Goal: Information Seeking & Learning: Learn about a topic

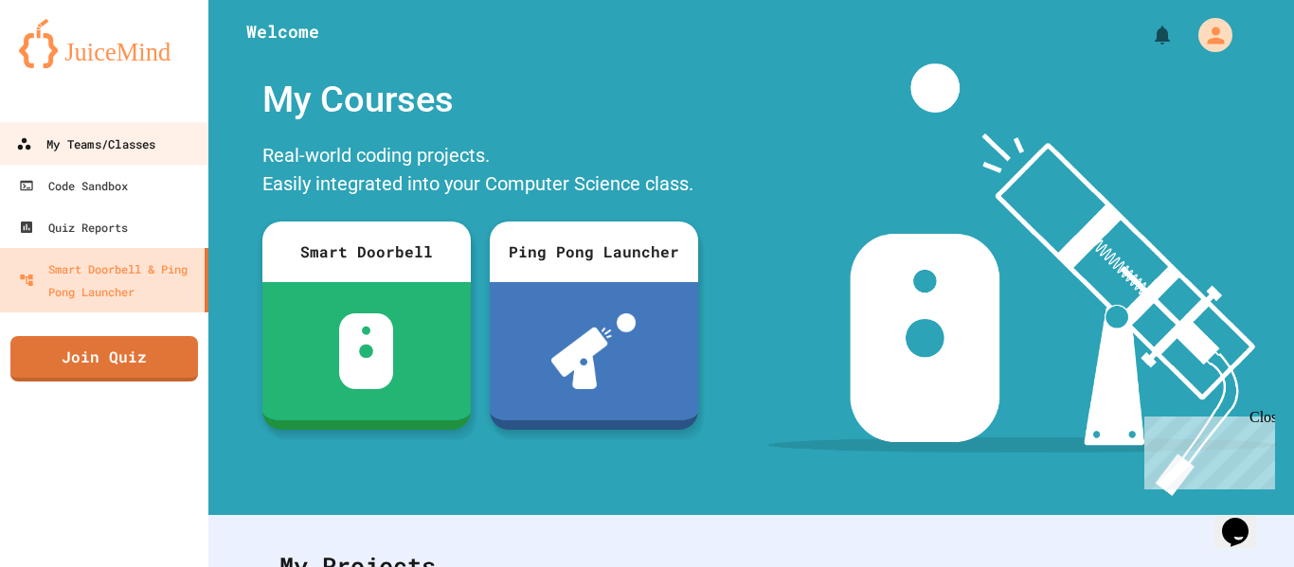
click at [129, 138] on div "My Teams/Classes" at bounding box center [85, 145] width 139 height 24
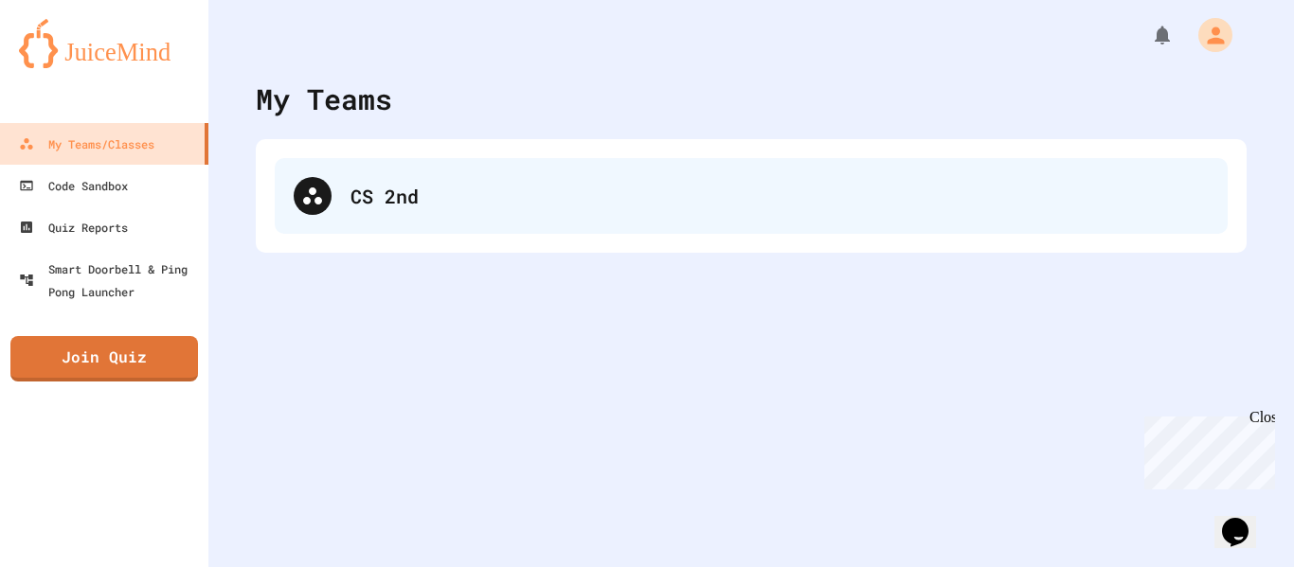
click at [404, 169] on div "CS 2nd" at bounding box center [751, 196] width 953 height 76
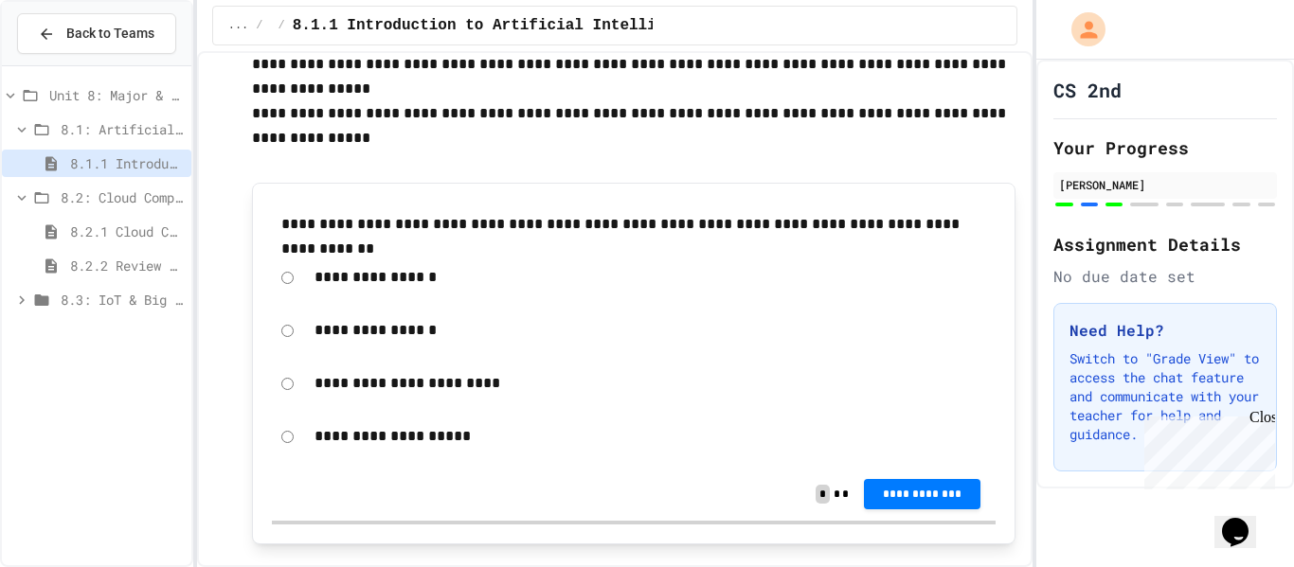
scroll to position [5413, 0]
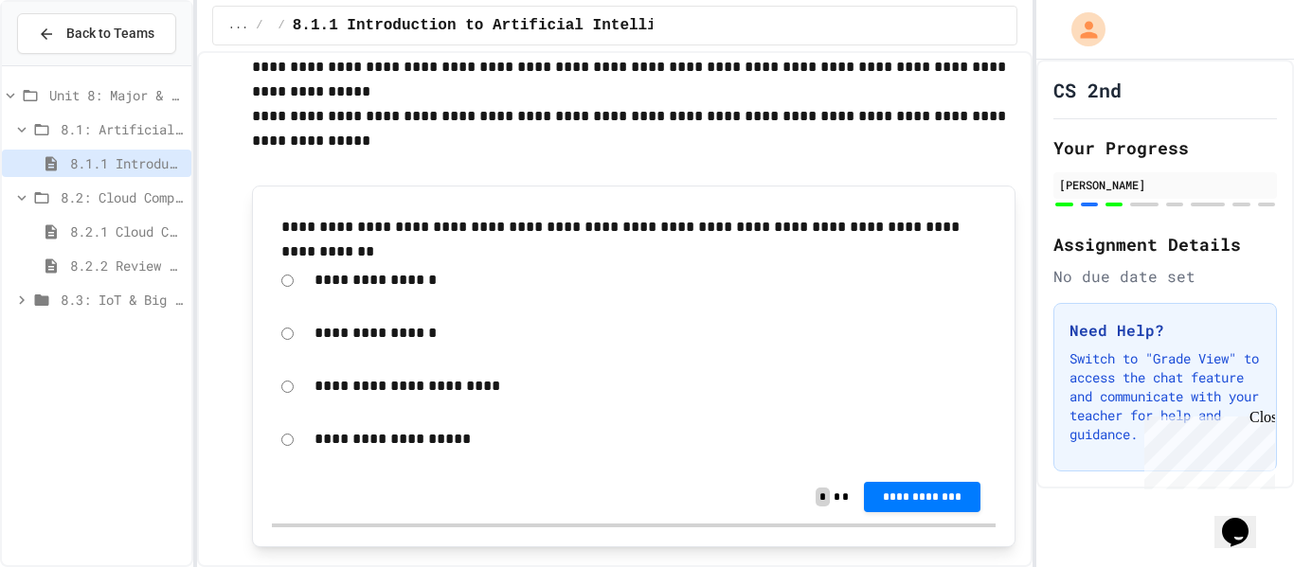
click at [380, 327] on p "**********" at bounding box center [650, 333] width 672 height 25
click at [278, 331] on div "**********" at bounding box center [634, 334] width 725 height 44
click at [956, 496] on span "**********" at bounding box center [922, 495] width 86 height 15
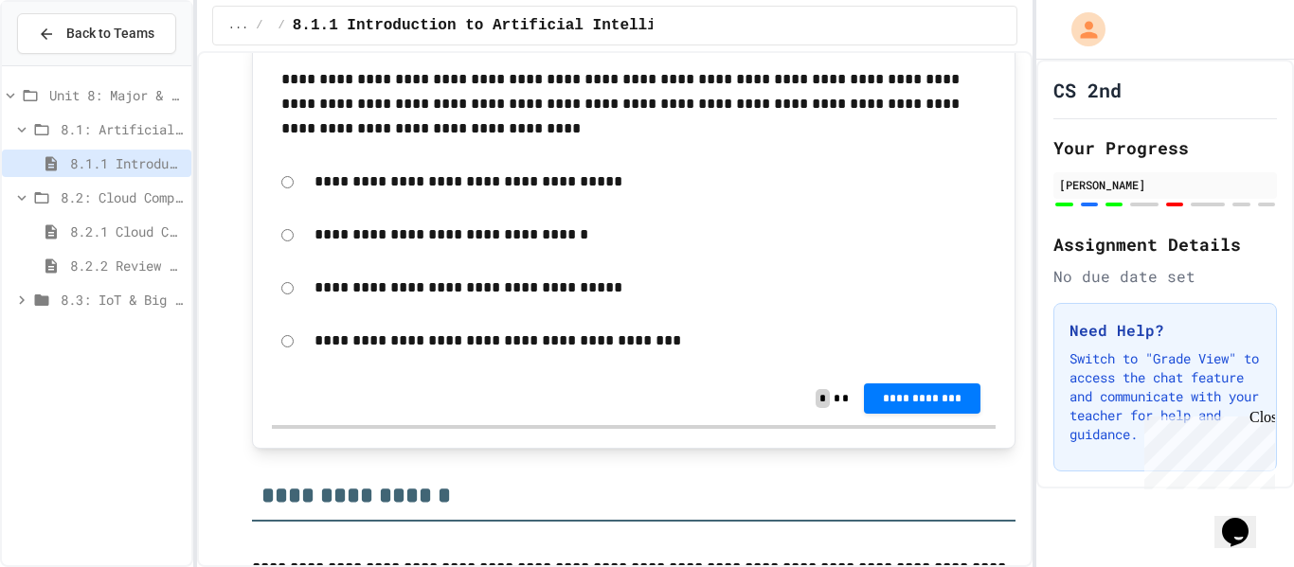
scroll to position [7279, 0]
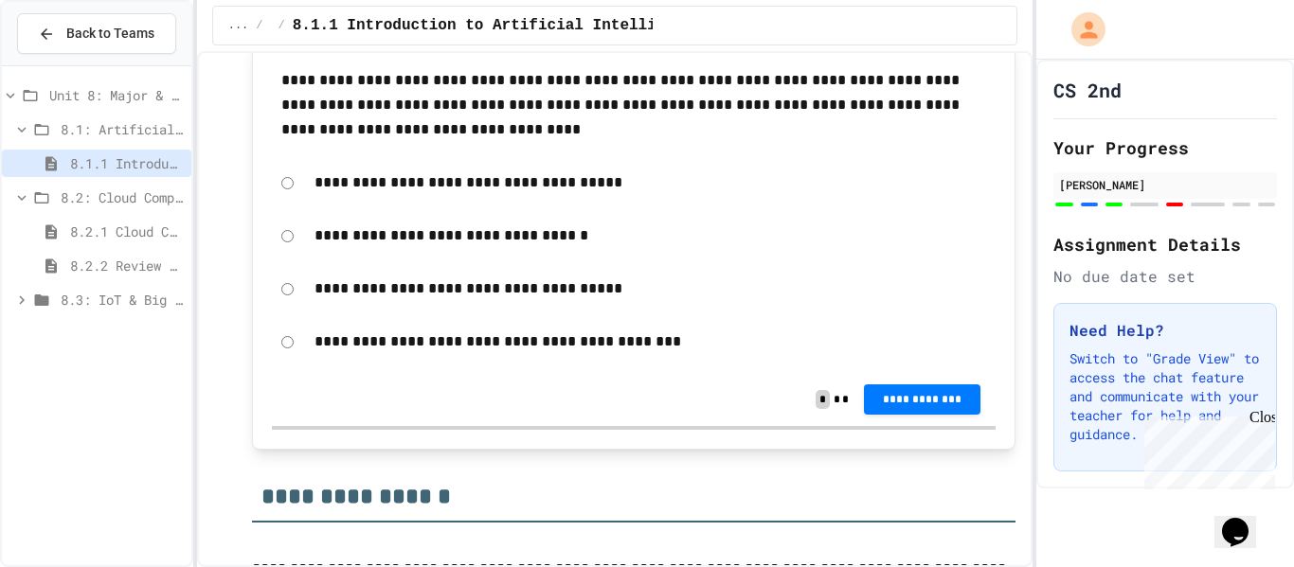
click at [101, 197] on span "8.2: Cloud Computing" at bounding box center [122, 198] width 123 height 20
click at [115, 234] on span "8.2.1 Cloud Computing: Transforming the Digital World" at bounding box center [127, 232] width 114 height 20
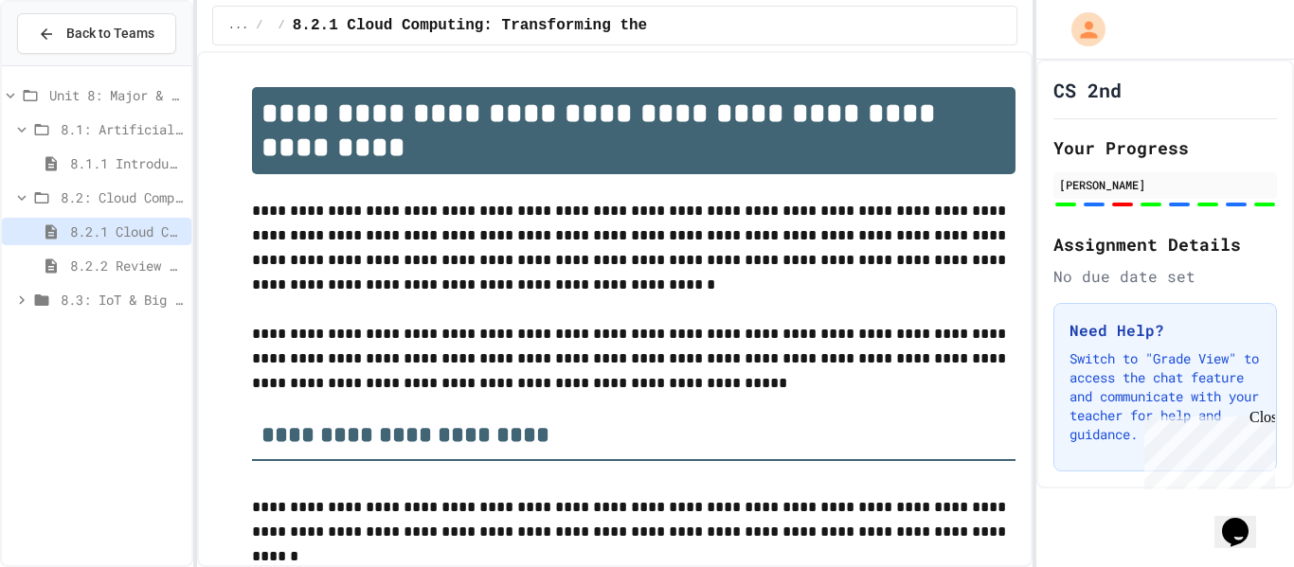
click at [112, 260] on span "8.2.2 Review - Cloud Computing" at bounding box center [127, 266] width 114 height 20
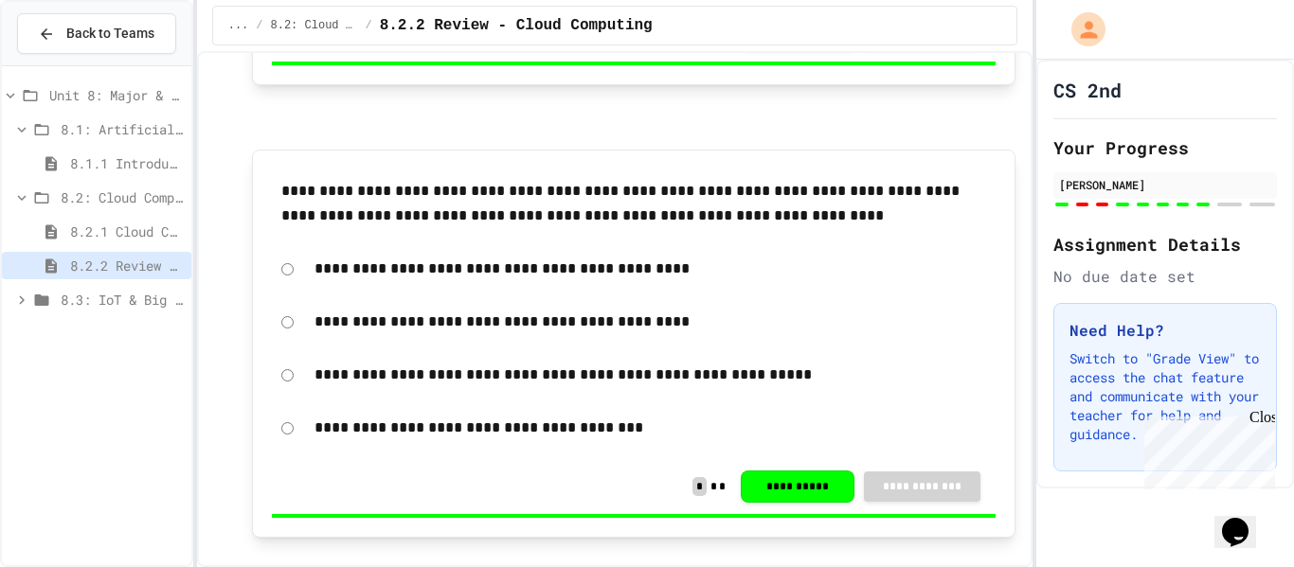
scroll to position [3699, 0]
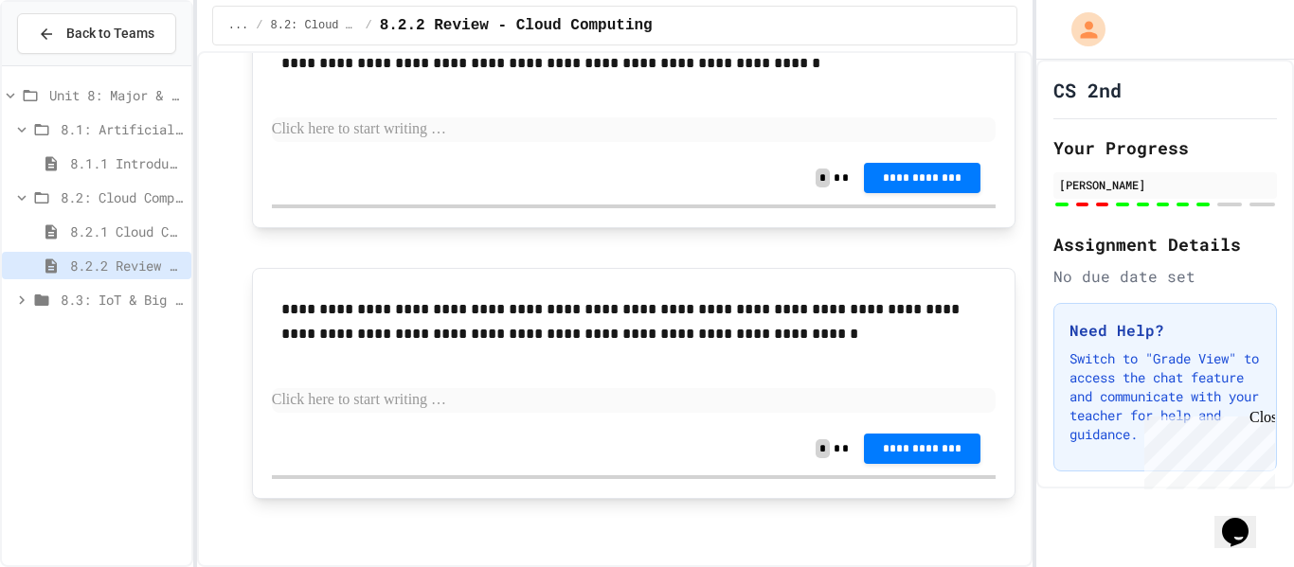
click at [115, 297] on span "8.3: IoT & Big Data" at bounding box center [122, 300] width 123 height 20
click at [130, 300] on span "8.3: IoT & Big Data" at bounding box center [122, 300] width 123 height 20
click at [153, 304] on span "8.3: IoT & Big Data" at bounding box center [122, 300] width 123 height 20
click at [152, 320] on div "8.3.1 The Internet of Things and Big Data: Our Connected Digital World" at bounding box center [96, 333] width 189 height 27
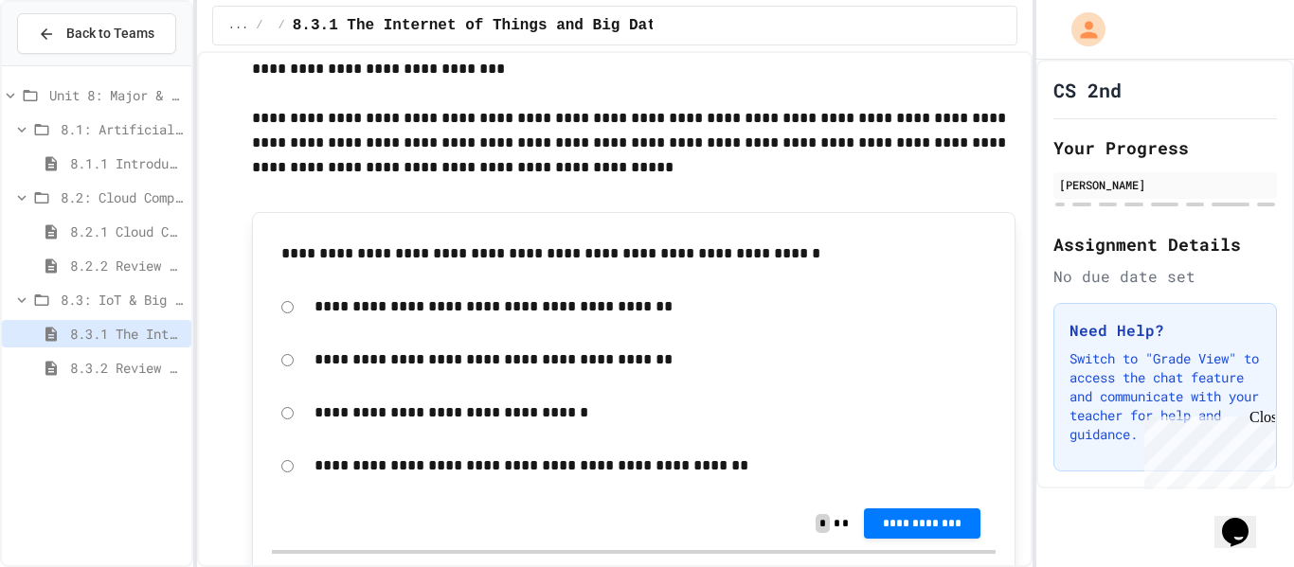
scroll to position [515, 0]
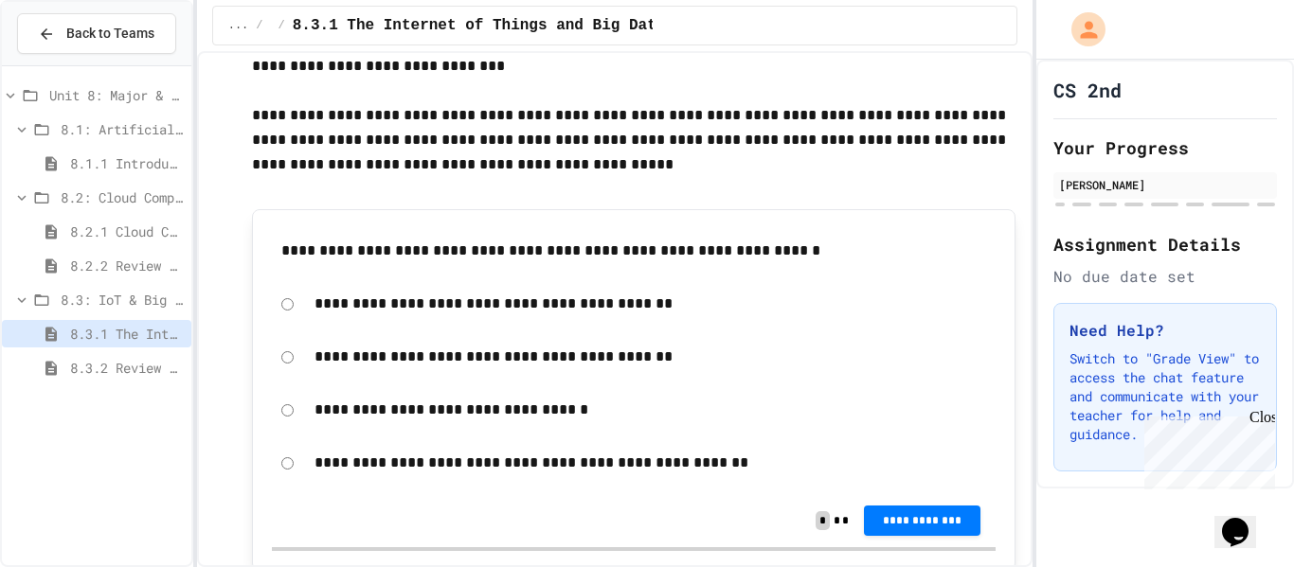
click at [105, 170] on span "8.1.1 Introduction to Artificial Intelligence" at bounding box center [127, 163] width 114 height 20
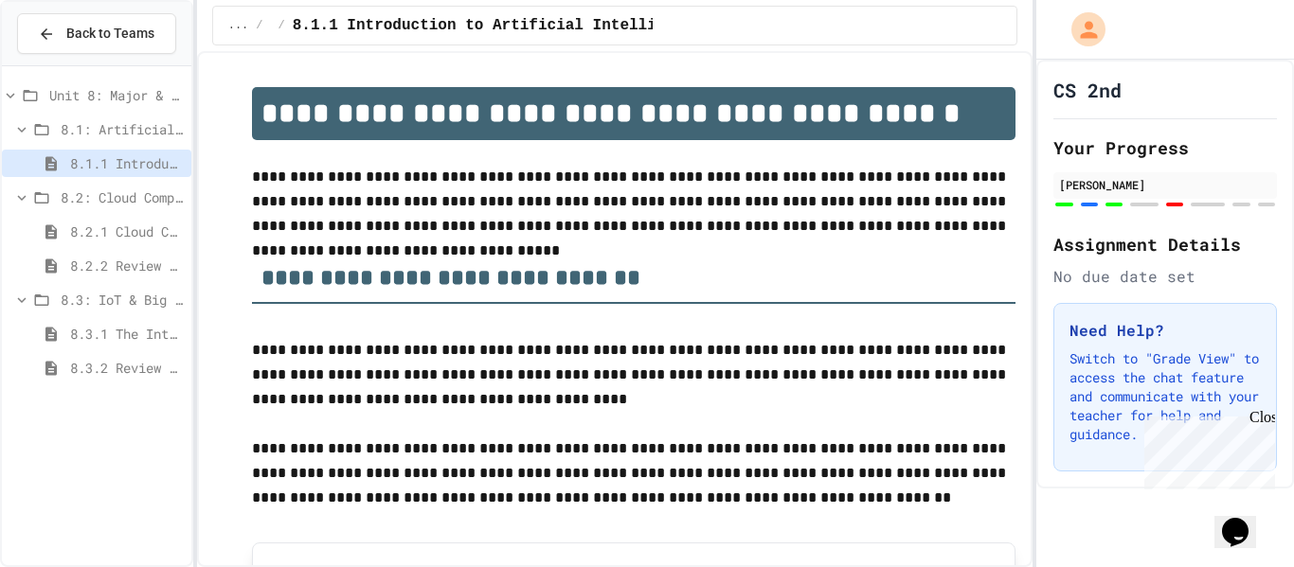
click at [134, 205] on span "8.2: Cloud Computing" at bounding box center [122, 198] width 123 height 20
click at [149, 229] on span "8.3: IoT & Big Data" at bounding box center [122, 232] width 123 height 20
click at [143, 190] on span "8.2: Cloud Computing" at bounding box center [122, 198] width 123 height 20
click at [149, 223] on span "8.2.1 Cloud Computing: Transforming the Digital World" at bounding box center [127, 232] width 114 height 20
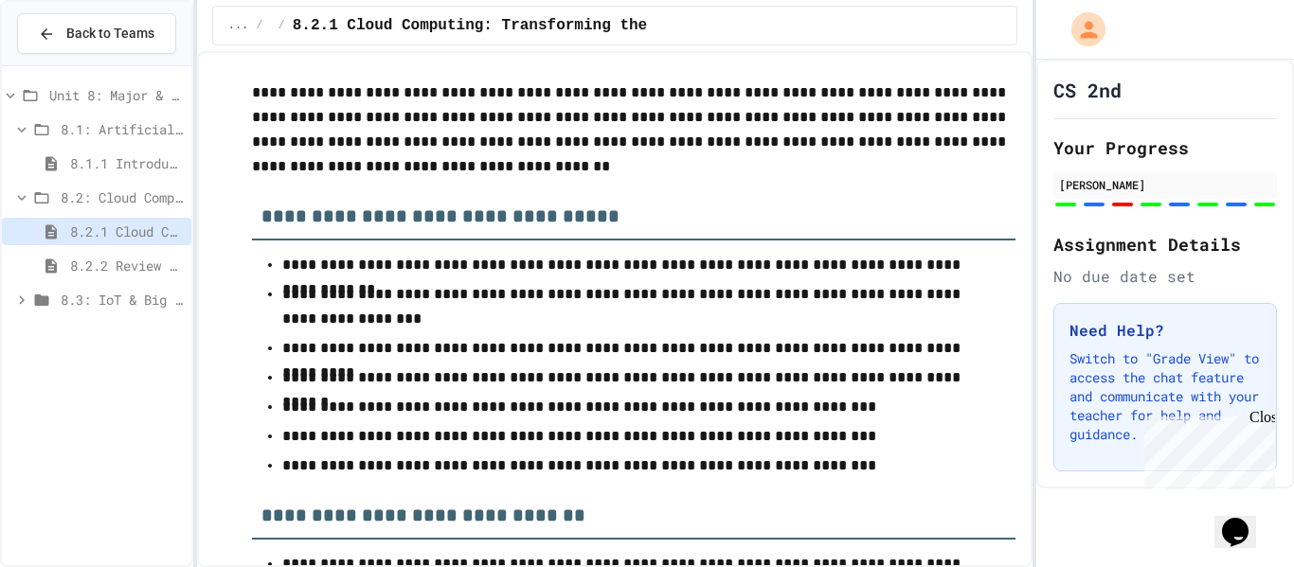
scroll to position [9665, 0]
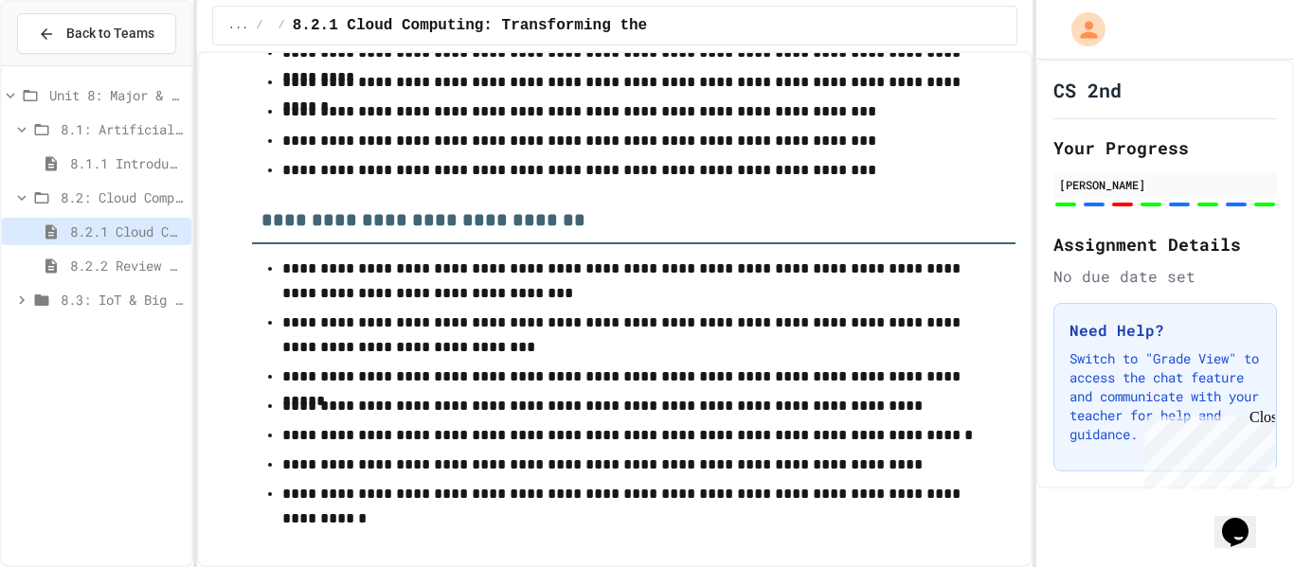
click at [161, 267] on span "8.2.2 Review - Cloud Computing" at bounding box center [127, 266] width 114 height 20
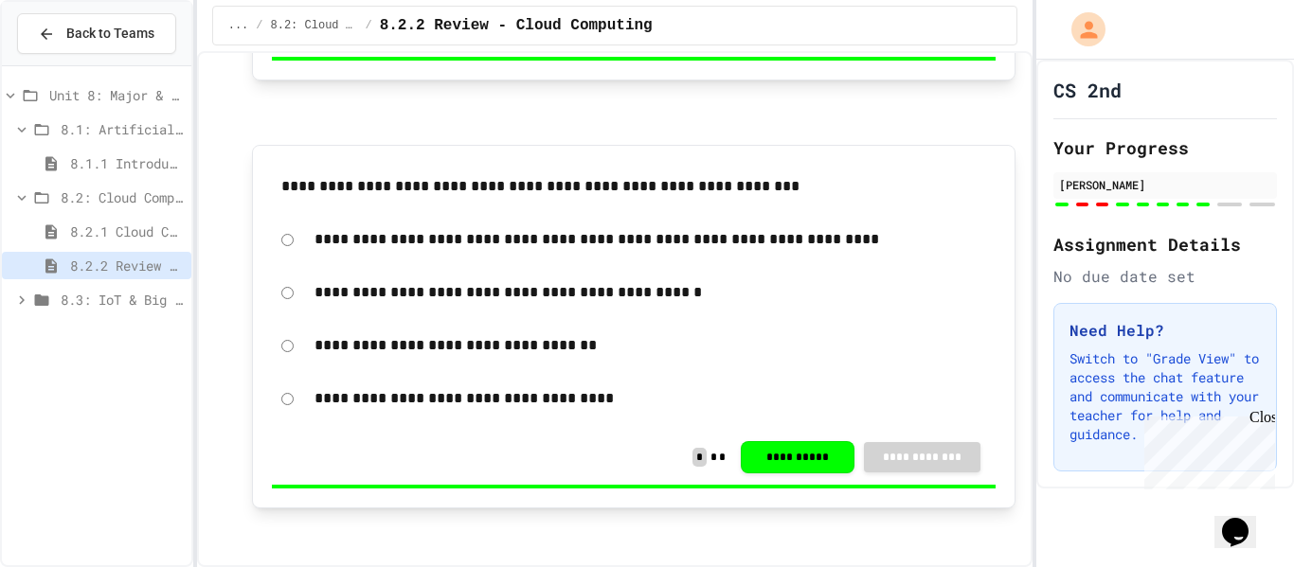
scroll to position [1843, 0]
